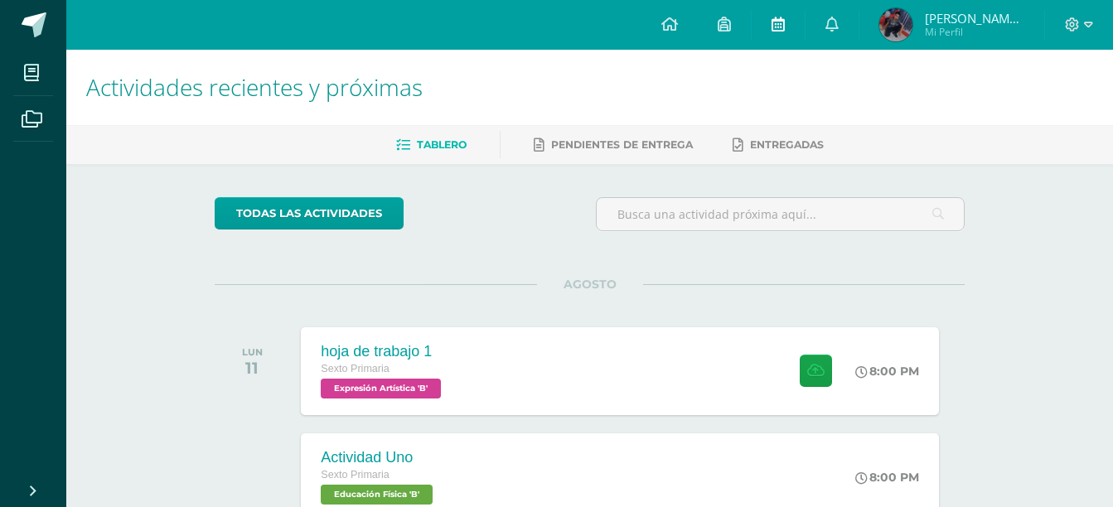
click at [774, 17] on icon at bounding box center [778, 24] width 13 height 15
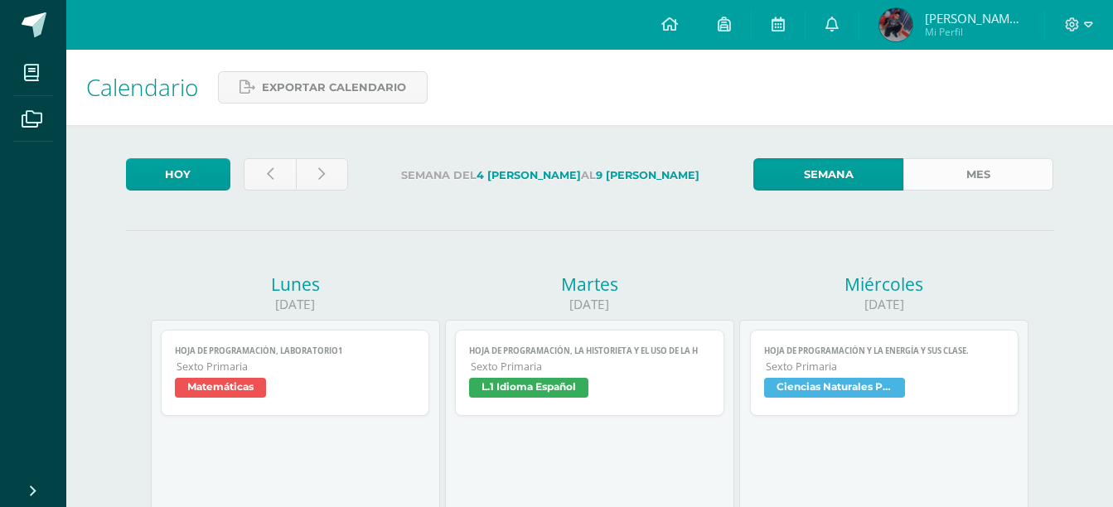
click at [992, 182] on link "Mes" at bounding box center [979, 174] width 150 height 32
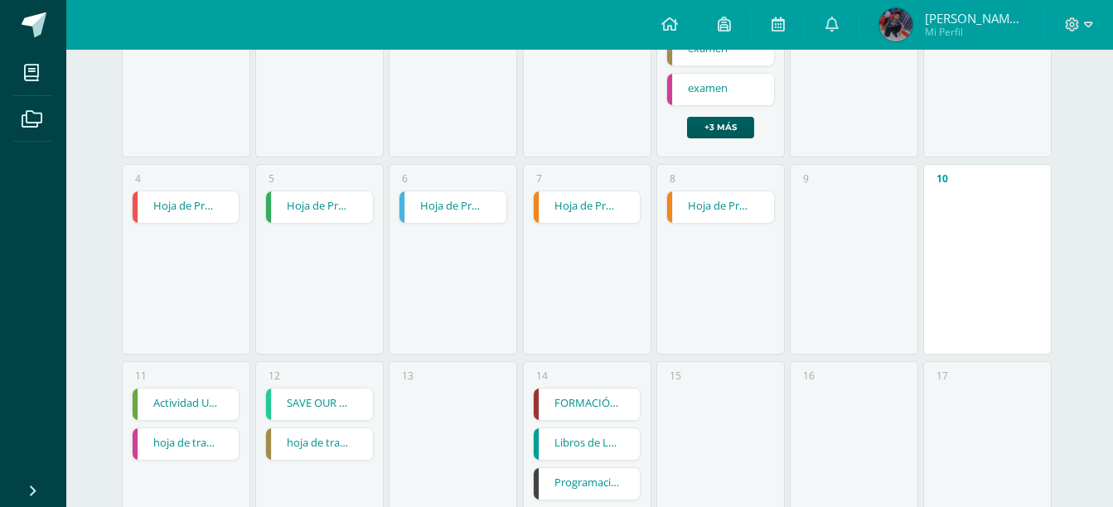
scroll to position [345, 0]
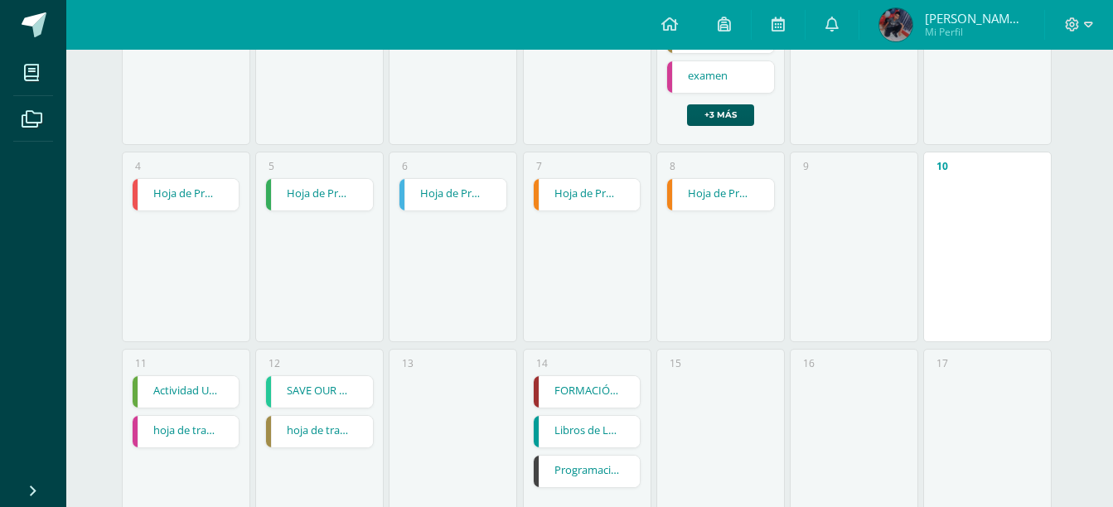
click at [192, 439] on link "hoja de trabajo 1" at bounding box center [186, 432] width 107 height 32
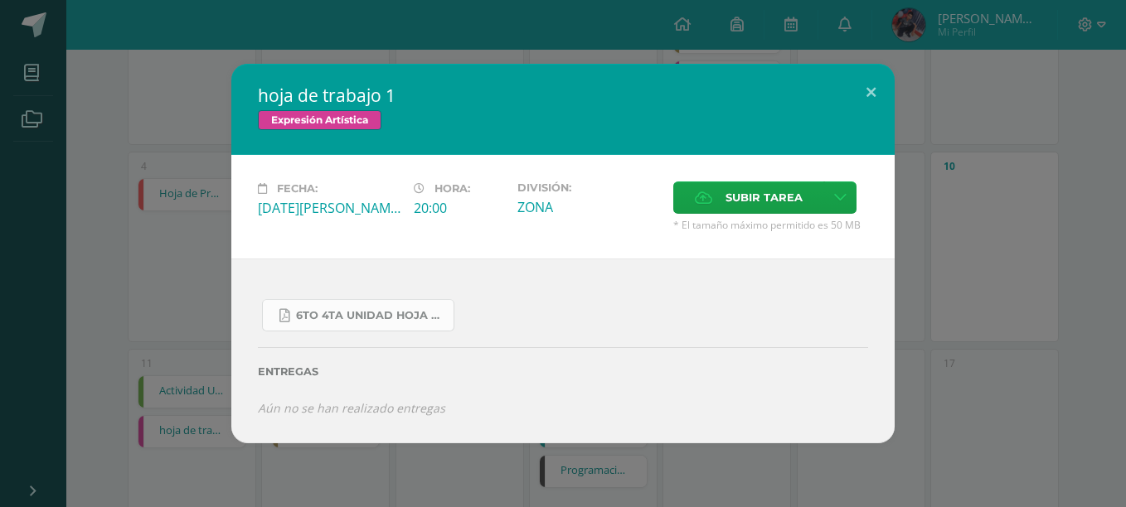
drag, startPoint x: 361, startPoint y: 333, endPoint x: 357, endPoint y: 313, distance: 20.5
click at [357, 313] on div "6to 4ta unidad hoja de trabajo expresion.pdf Entregas Aún no se han realizado e…" at bounding box center [562, 351] width 663 height 184
click at [357, 313] on span "6to 4ta unidad hoja de trabajo expresion.pdf" at bounding box center [370, 315] width 149 height 13
click at [855, 95] on button at bounding box center [870, 92] width 47 height 56
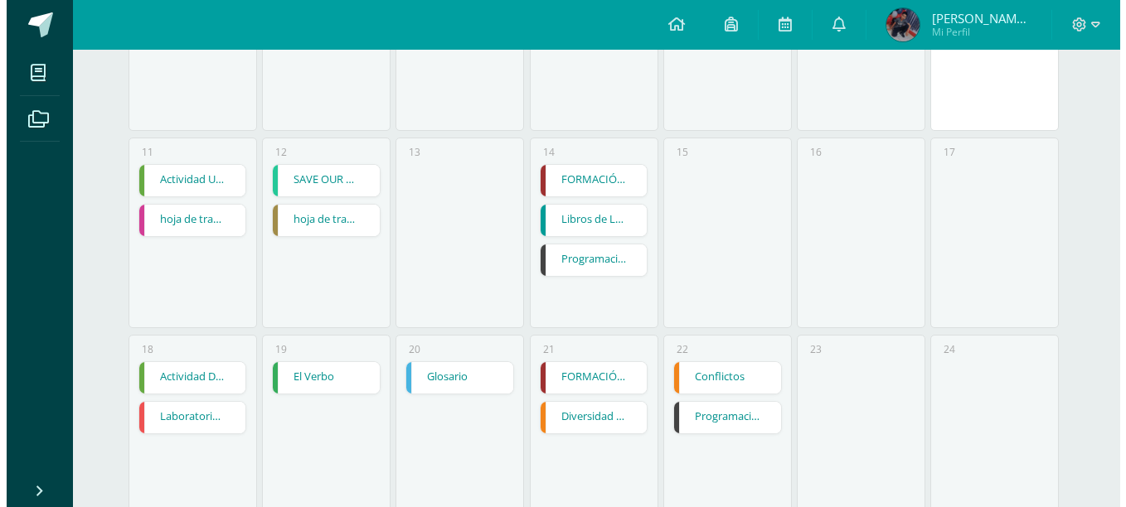
scroll to position [557, 0]
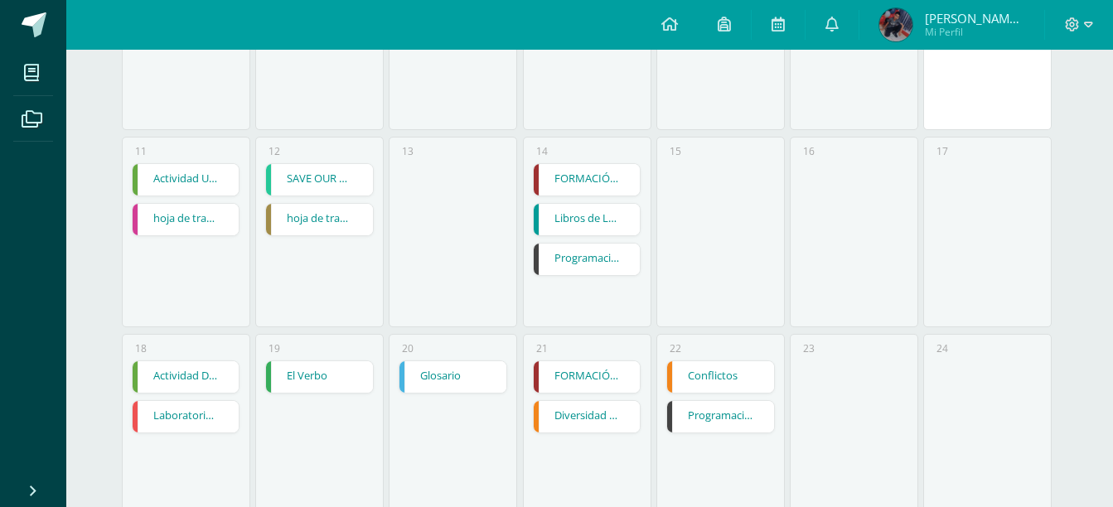
click at [337, 235] on link "hoja de trabajo 1" at bounding box center [319, 220] width 107 height 32
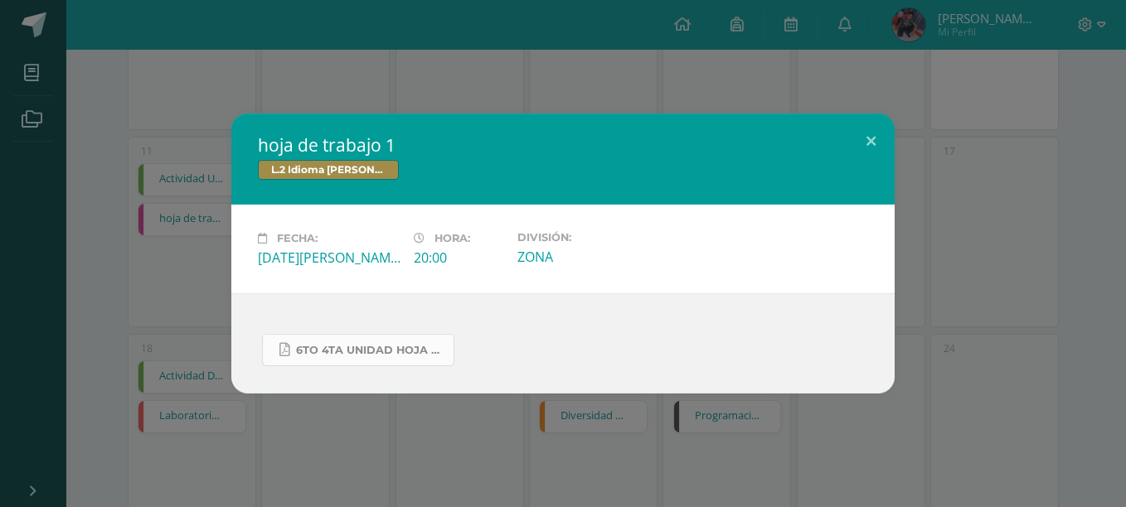
click at [424, 339] on link "6to 4ta unidad hoja de trabajo kaqchikel.pdf" at bounding box center [358, 350] width 192 height 32
click at [856, 137] on button at bounding box center [870, 142] width 47 height 56
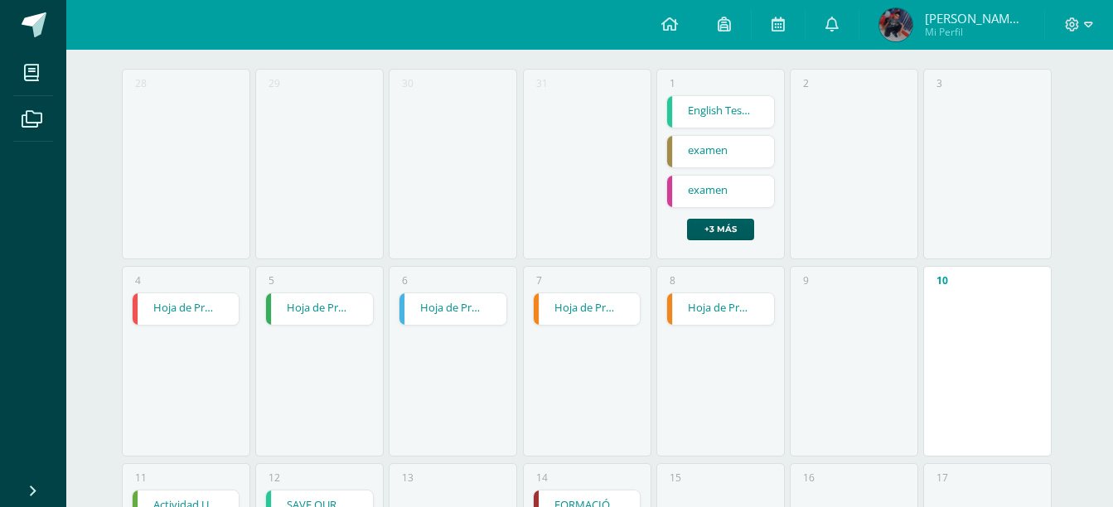
scroll to position [230, 0]
click at [726, 221] on link "+3 más" at bounding box center [720, 231] width 67 height 22
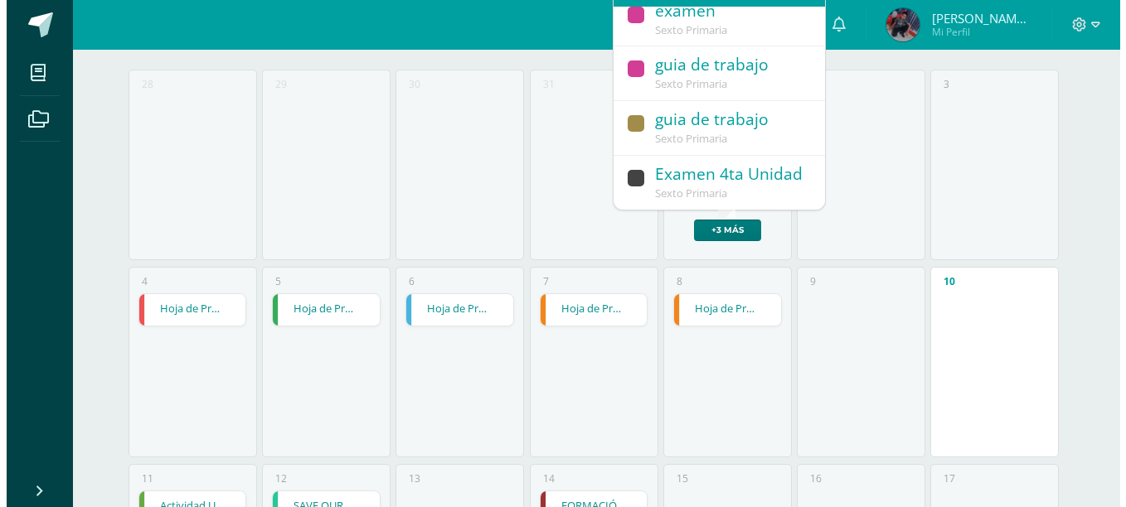
scroll to position [124, 0]
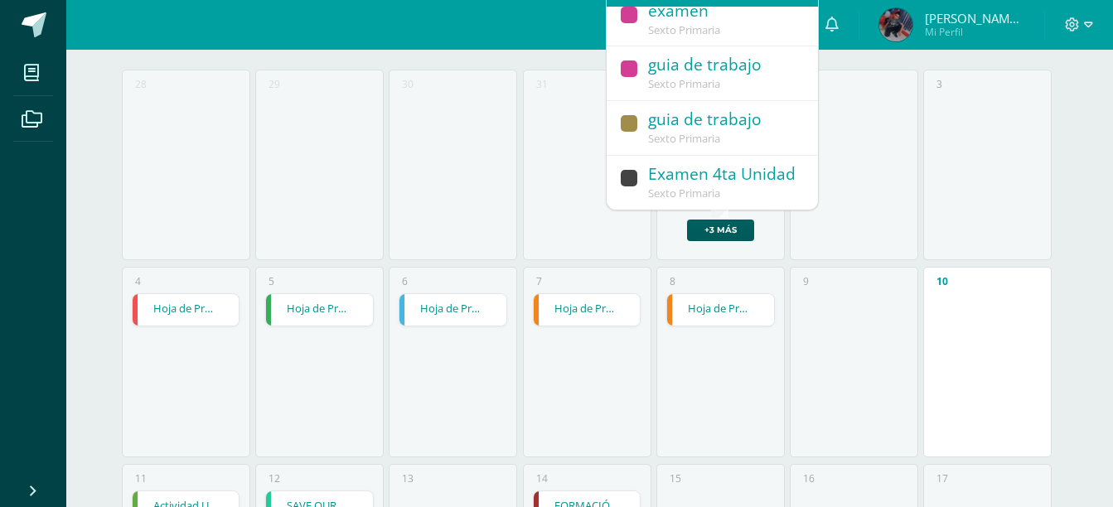
click at [716, 67] on div "guia de trabajo" at bounding box center [724, 66] width 153 height 22
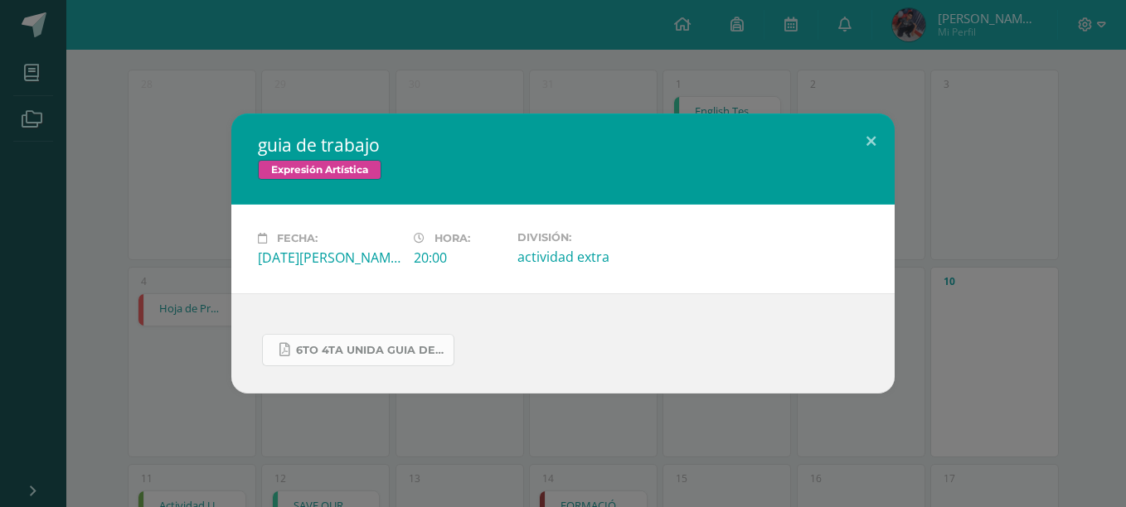
click at [371, 357] on link "6to 4ta unida guia de trabajo expresion.pdf" at bounding box center [358, 350] width 192 height 32
click at [869, 134] on button at bounding box center [870, 142] width 47 height 56
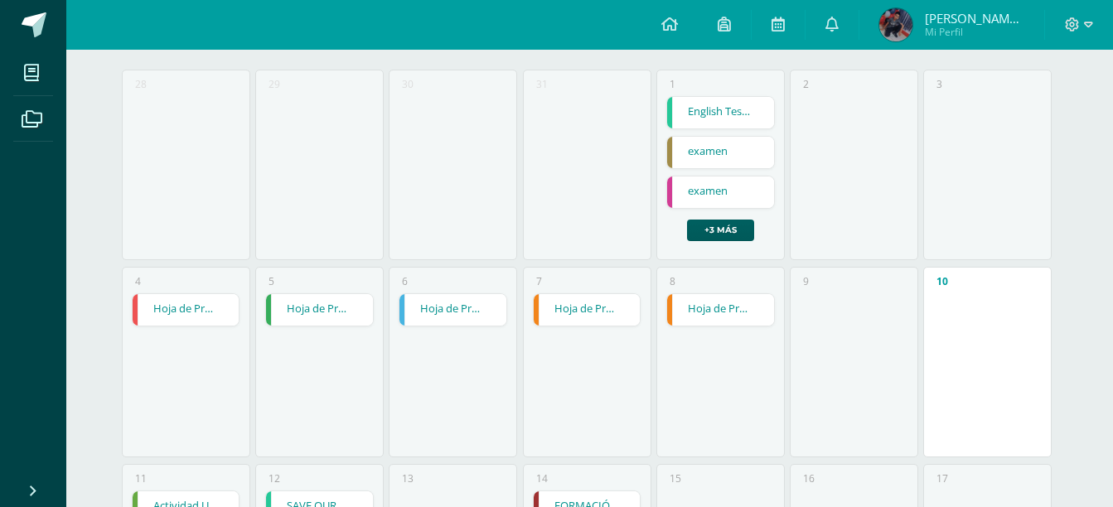
click at [732, 199] on link "examen" at bounding box center [720, 193] width 107 height 32
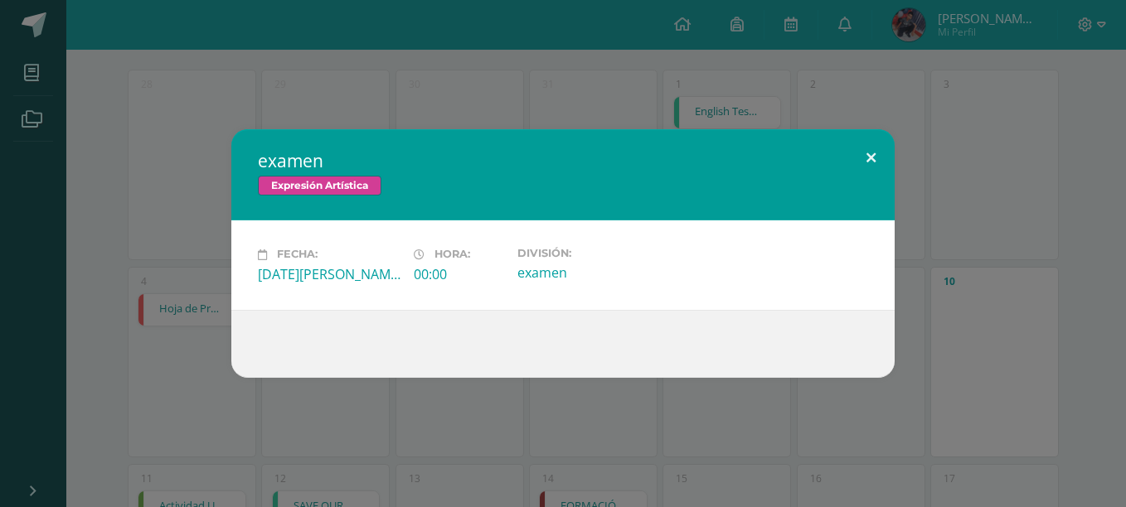
click at [865, 153] on button at bounding box center [870, 157] width 47 height 56
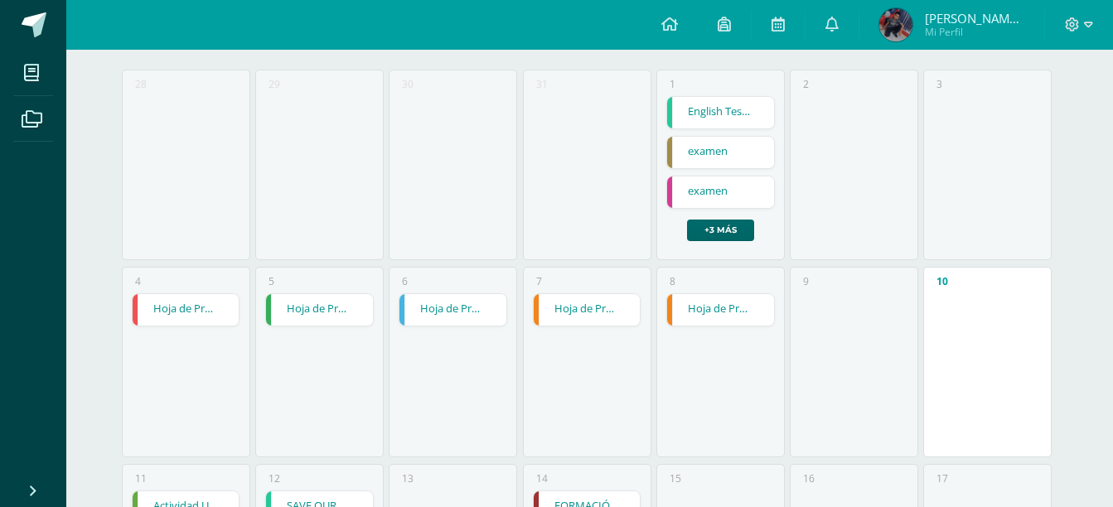
click at [740, 235] on link "+3 más" at bounding box center [720, 231] width 67 height 22
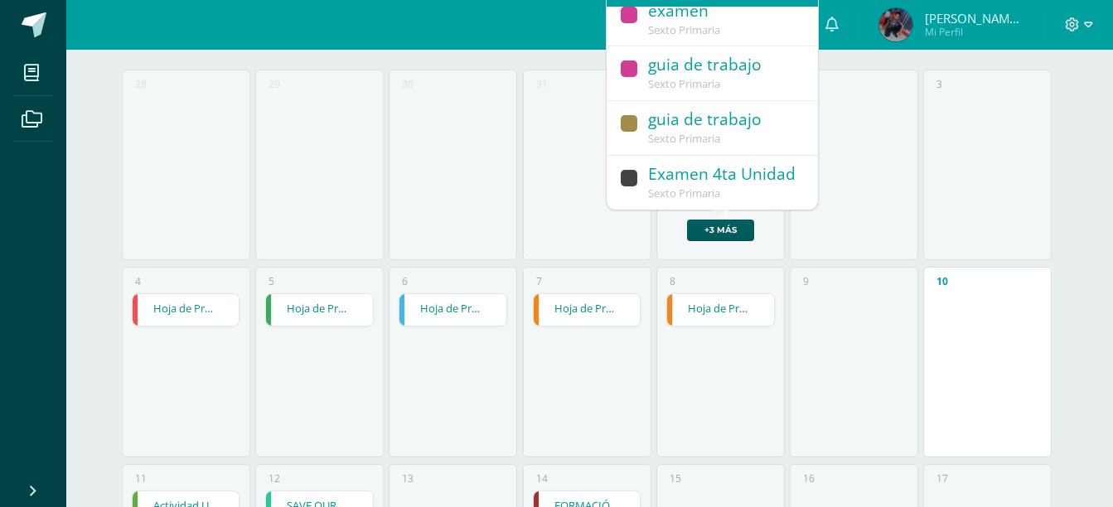
click at [691, 124] on div "guia de trabajo" at bounding box center [724, 120] width 153 height 22
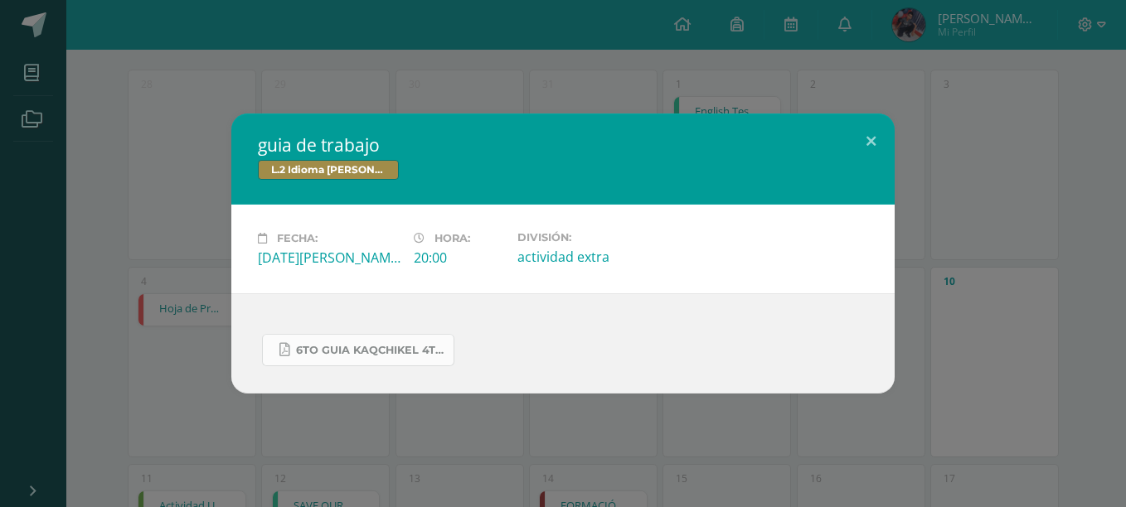
click at [388, 342] on link "6to guia kaqchikel 4ta unidad.pdf" at bounding box center [358, 350] width 192 height 32
click at [867, 148] on button at bounding box center [870, 142] width 47 height 56
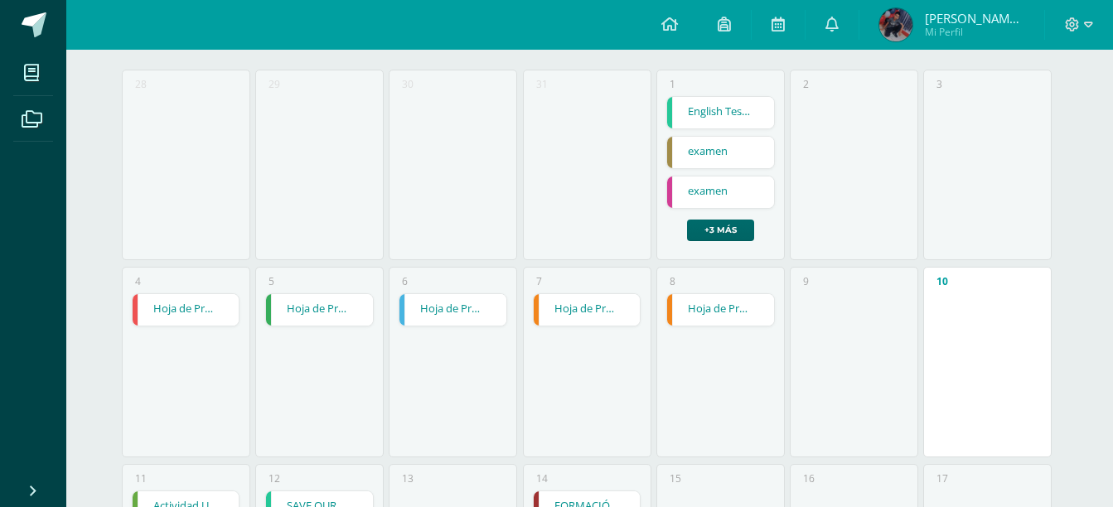
click at [725, 228] on link "+3 más" at bounding box center [720, 231] width 67 height 22
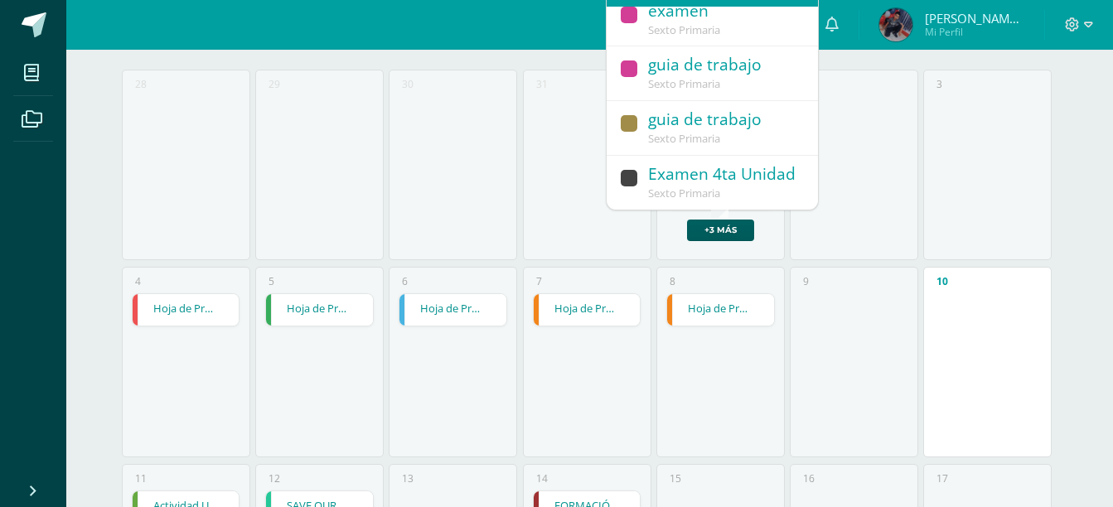
click at [716, 72] on div "guia de trabajo" at bounding box center [724, 66] width 153 height 22
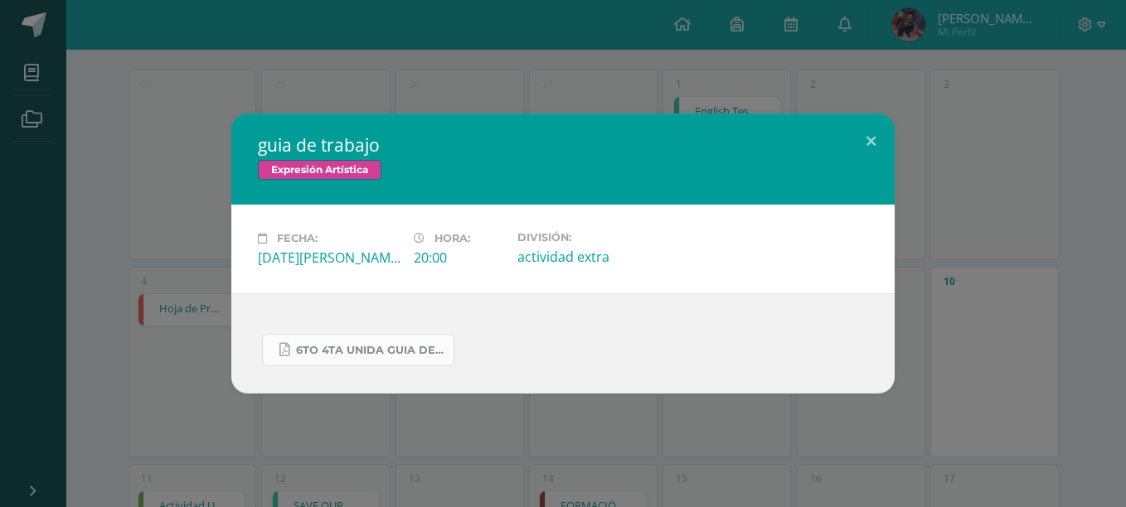
click at [340, 362] on link "6to 4ta unida guia de trabajo expresion.pdf" at bounding box center [358, 350] width 192 height 32
